Goal: Task Accomplishment & Management: Use online tool/utility

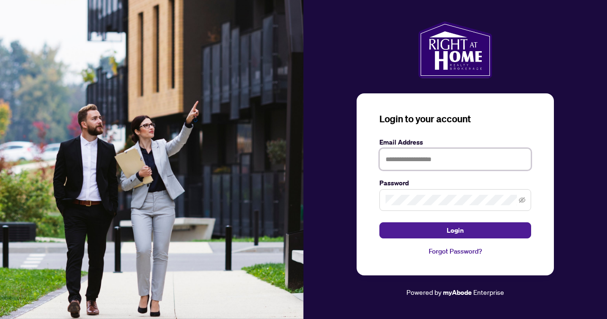
click at [400, 158] on input "text" at bounding box center [455, 159] width 152 height 22
type input "**********"
click at [416, 193] on span at bounding box center [455, 200] width 152 height 22
click at [379, 222] on button "Login" at bounding box center [455, 230] width 152 height 16
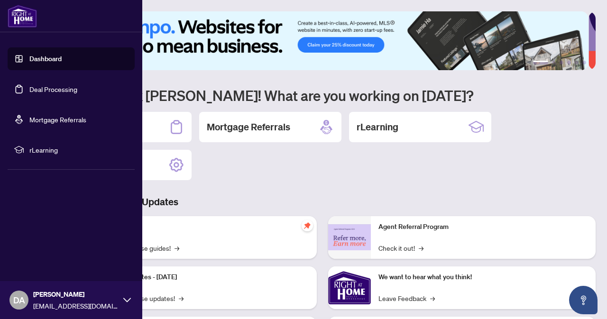
click at [29, 85] on link "Deal Processing" at bounding box center [53, 89] width 48 height 9
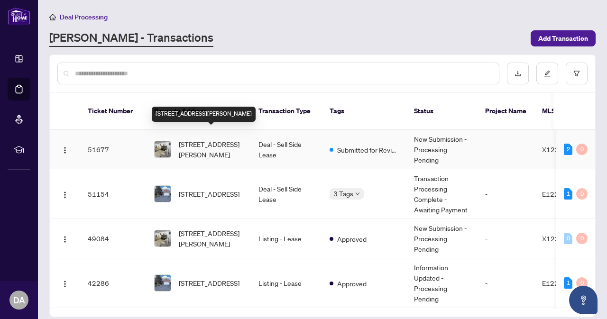
click at [205, 146] on span "[STREET_ADDRESS][PERSON_NAME]" at bounding box center [211, 149] width 64 height 21
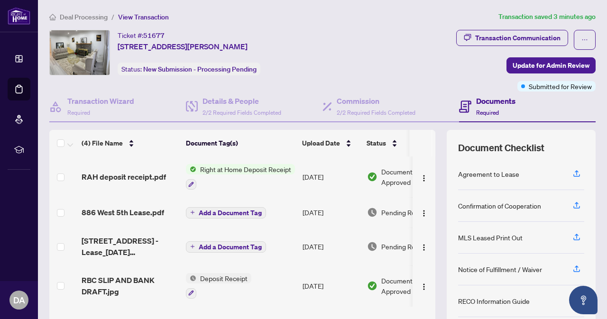
click at [232, 166] on span "Right at Home Deposit Receipt" at bounding box center [245, 169] width 99 height 10
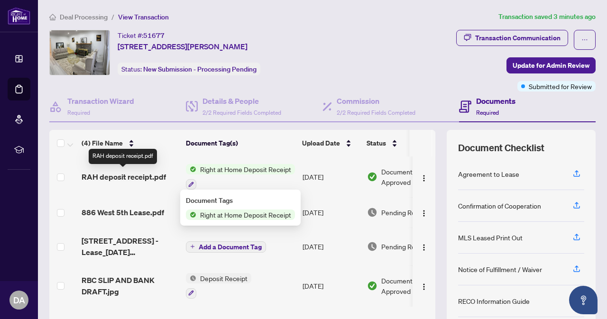
click at [142, 176] on span "RAH deposit receipt.pdf" at bounding box center [124, 176] width 84 height 11
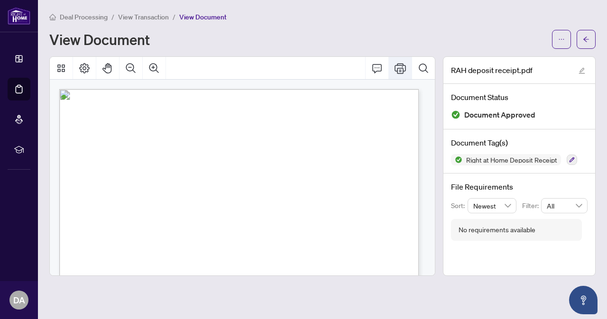
click at [398, 72] on icon "Print" at bounding box center [400, 68] width 11 height 11
